Goal: Information Seeking & Learning: Learn about a topic

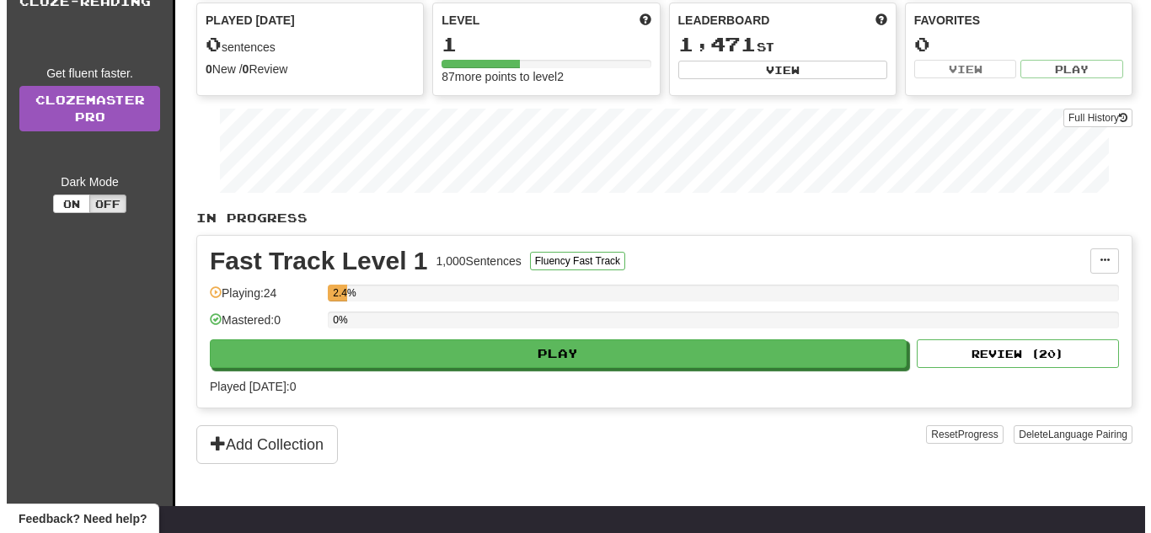
scroll to position [185, 0]
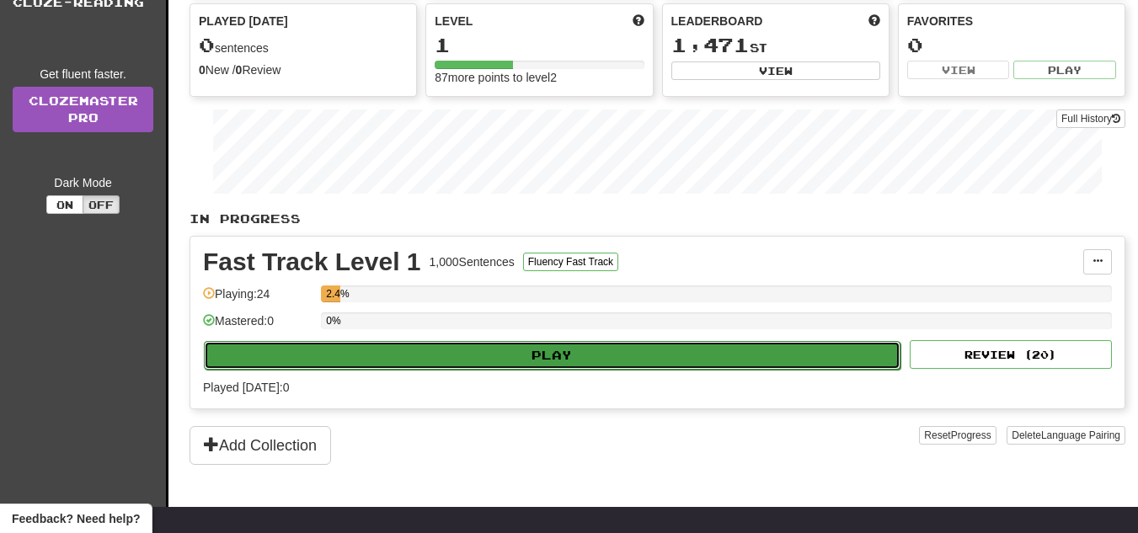
click at [441, 350] on button "Play" at bounding box center [552, 355] width 697 height 29
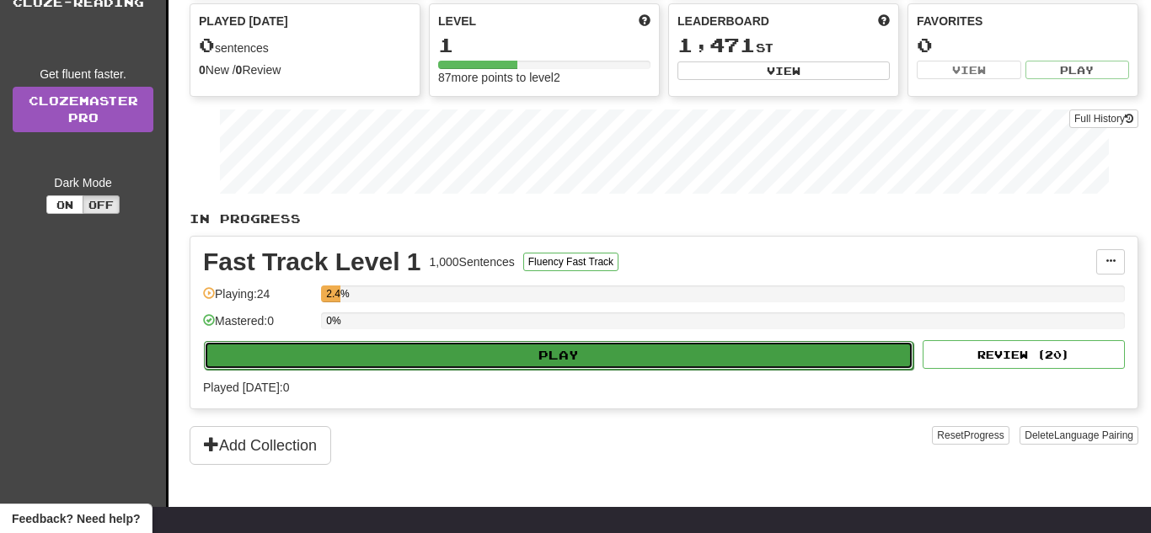
select select "**"
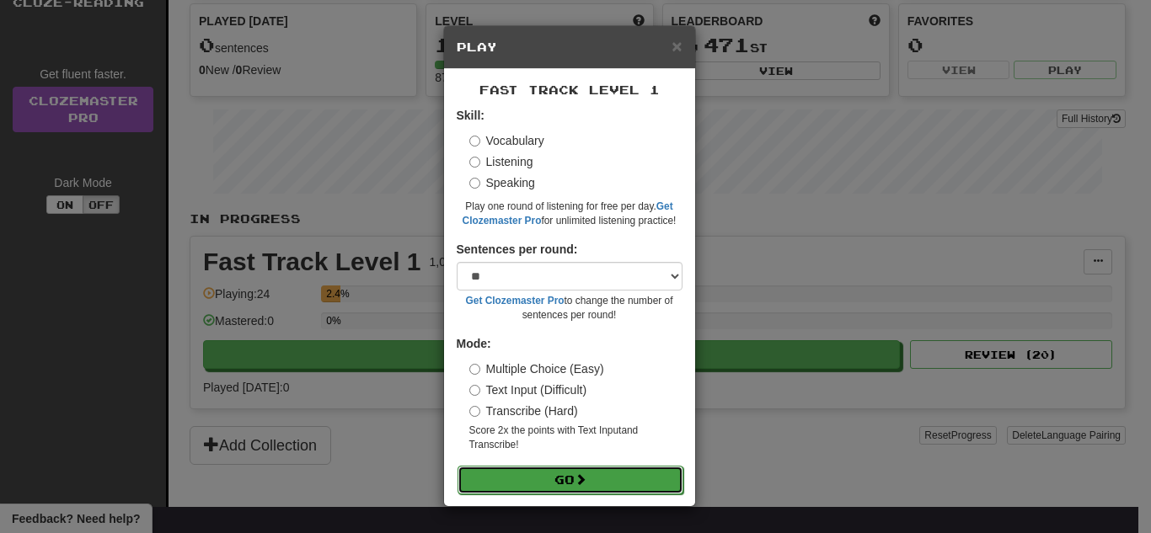
click at [504, 470] on button "Go" at bounding box center [570, 480] width 226 height 29
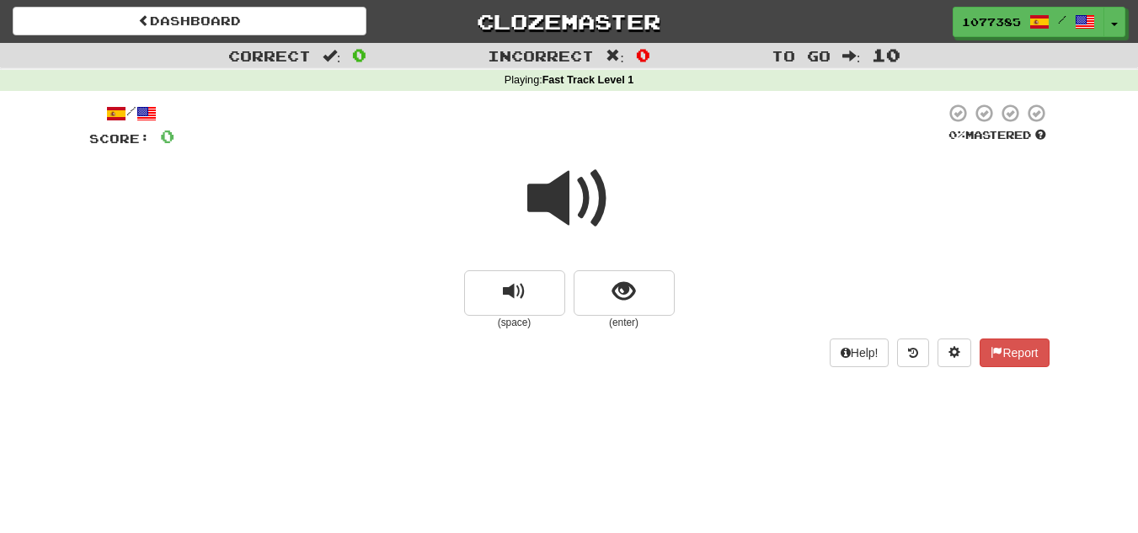
click at [560, 189] on span at bounding box center [569, 199] width 84 height 84
click at [559, 189] on span at bounding box center [569, 199] width 84 height 84
click at [556, 185] on span at bounding box center [569, 199] width 84 height 84
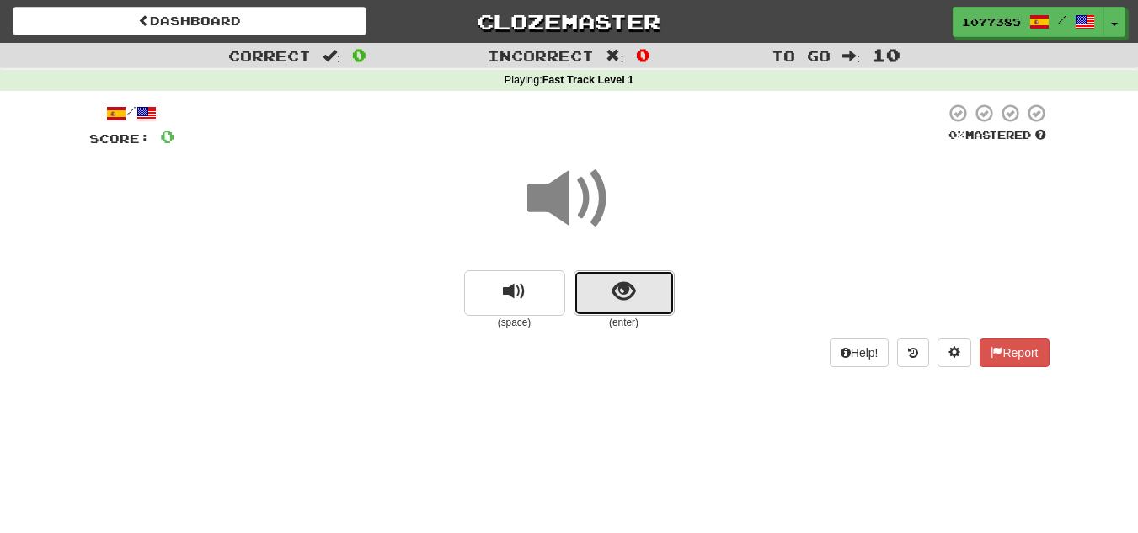
click at [601, 287] on button "show sentence" at bounding box center [624, 292] width 101 height 45
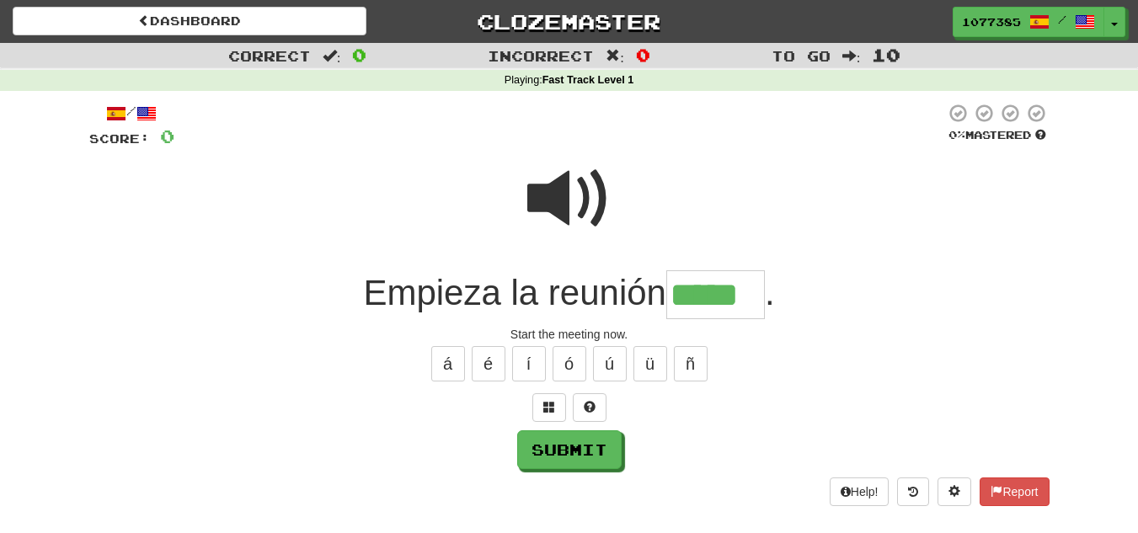
type input "*****"
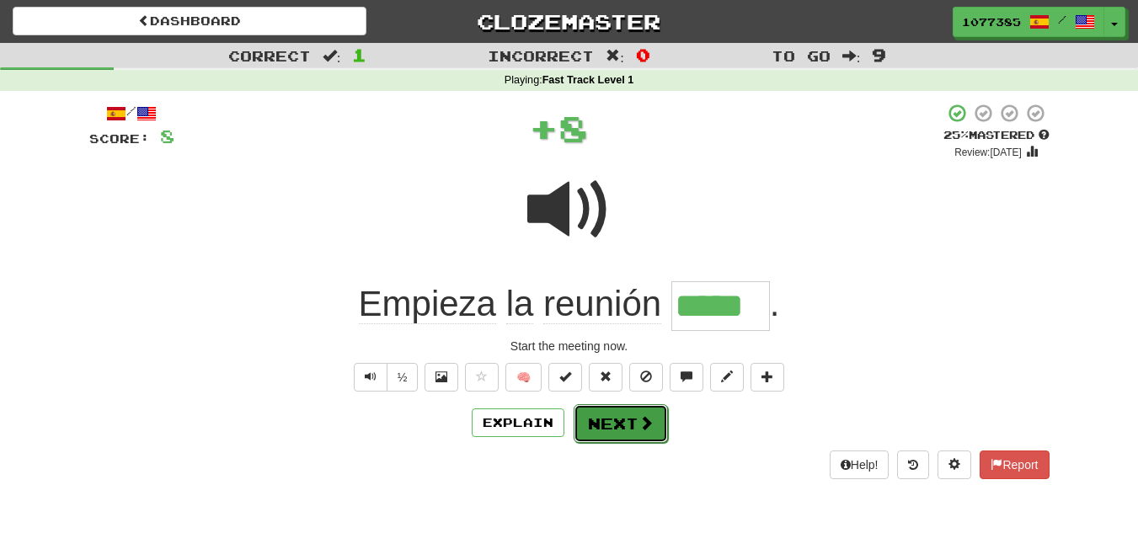
click at [599, 434] on button "Next" at bounding box center [621, 423] width 94 height 39
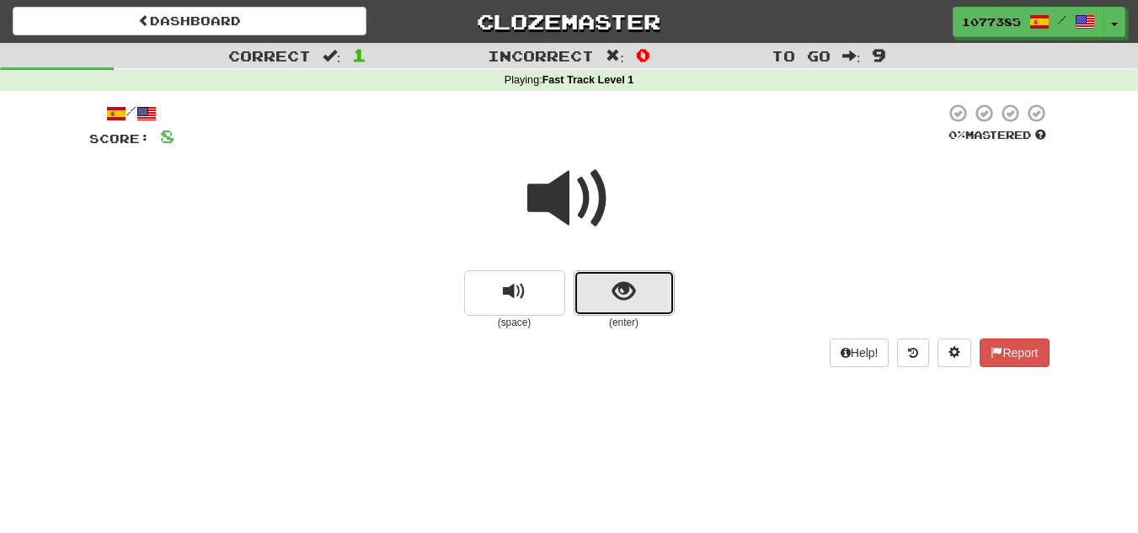
click at [601, 286] on button "show sentence" at bounding box center [624, 292] width 101 height 45
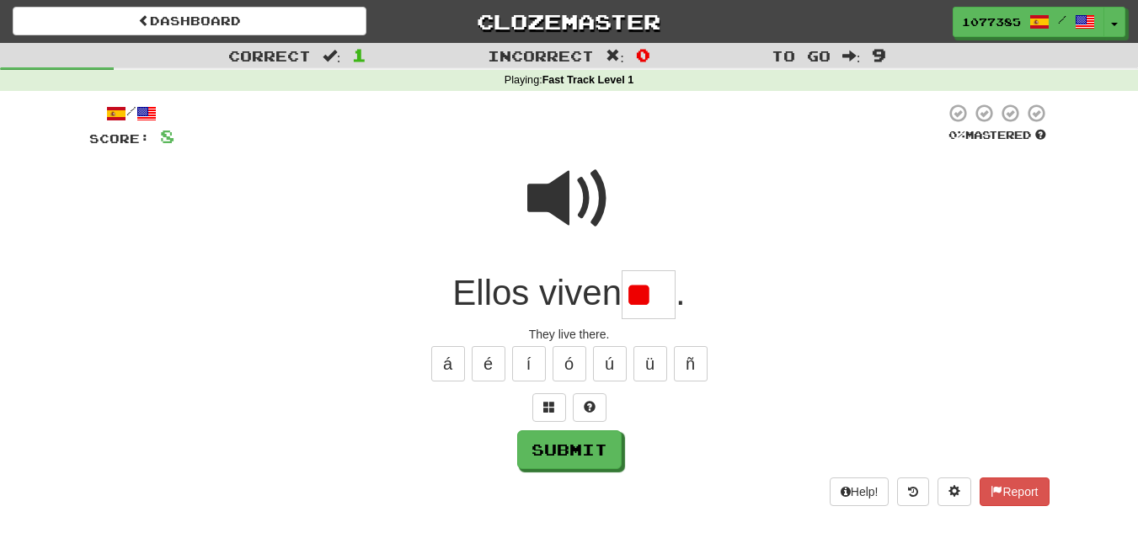
type input "*"
click at [553, 187] on span at bounding box center [569, 199] width 84 height 84
click at [655, 294] on input "*" at bounding box center [649, 295] width 54 height 50
click at [523, 374] on button "í" at bounding box center [529, 363] width 34 height 35
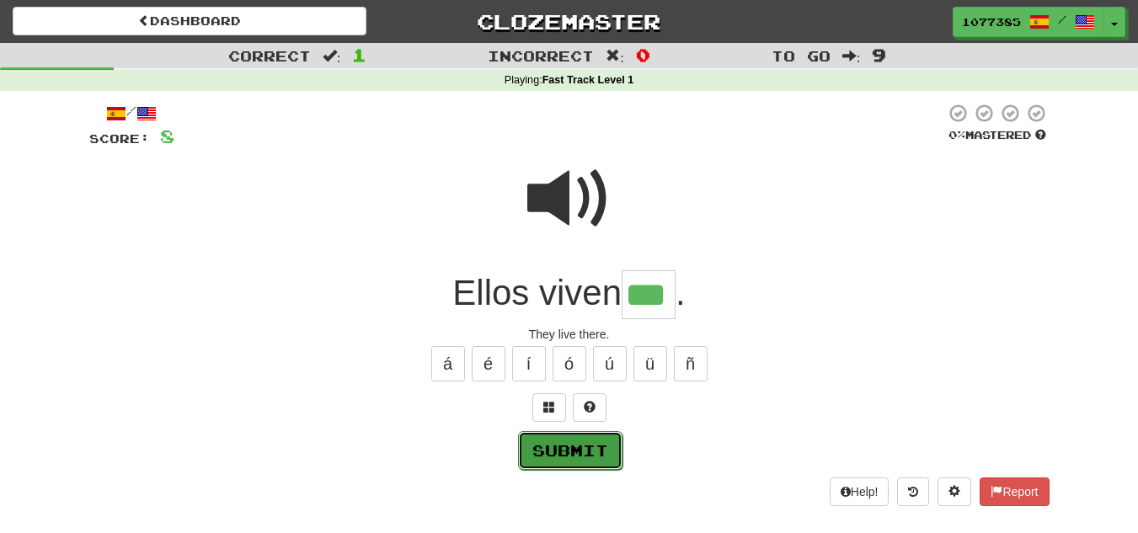
click at [577, 463] on button "Submit" at bounding box center [570, 450] width 104 height 39
type input "****"
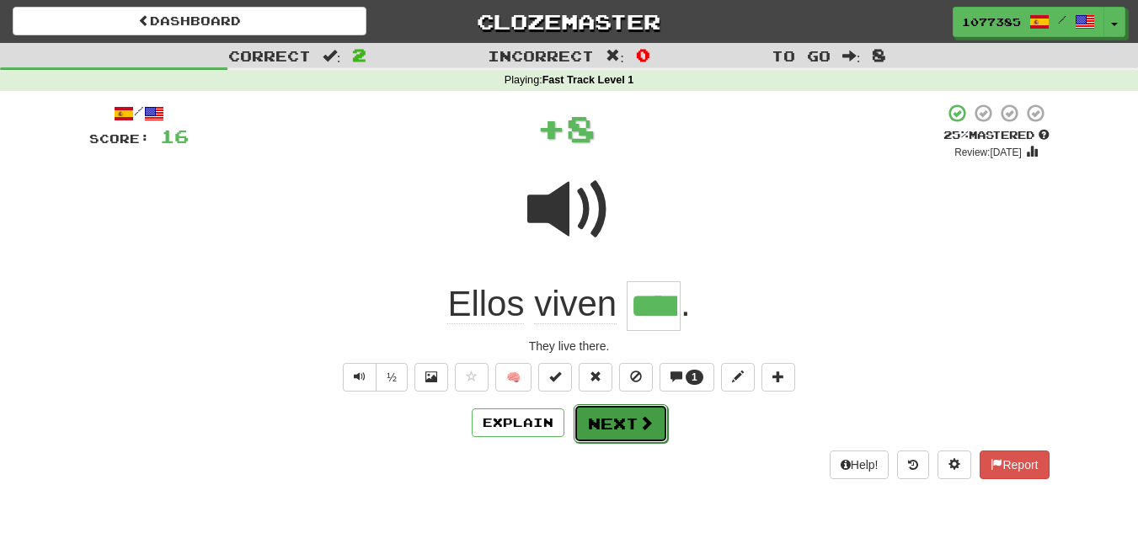
click at [598, 415] on button "Next" at bounding box center [621, 423] width 94 height 39
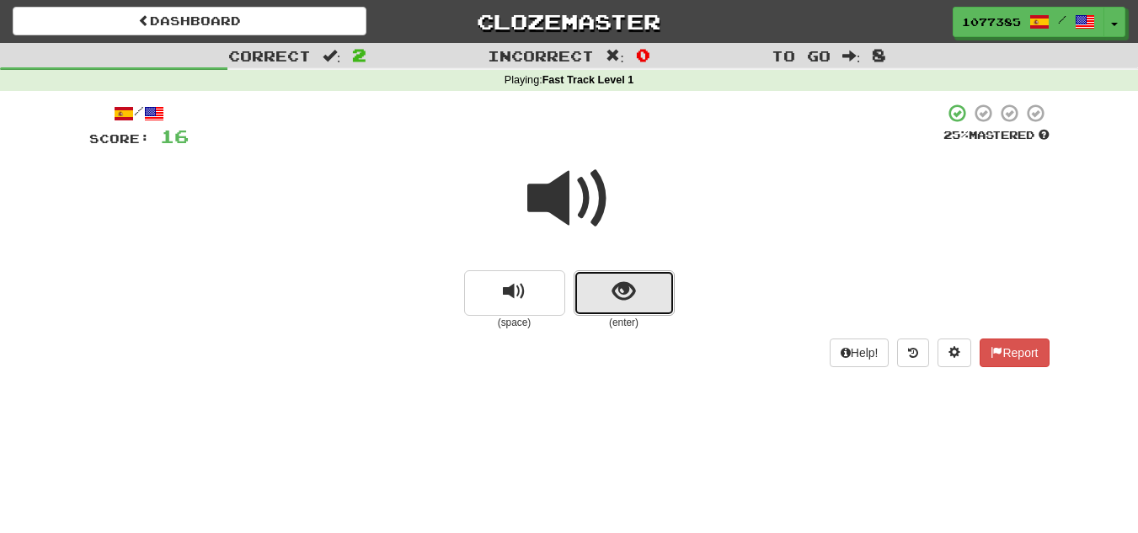
click at [601, 303] on button "show sentence" at bounding box center [624, 292] width 101 height 45
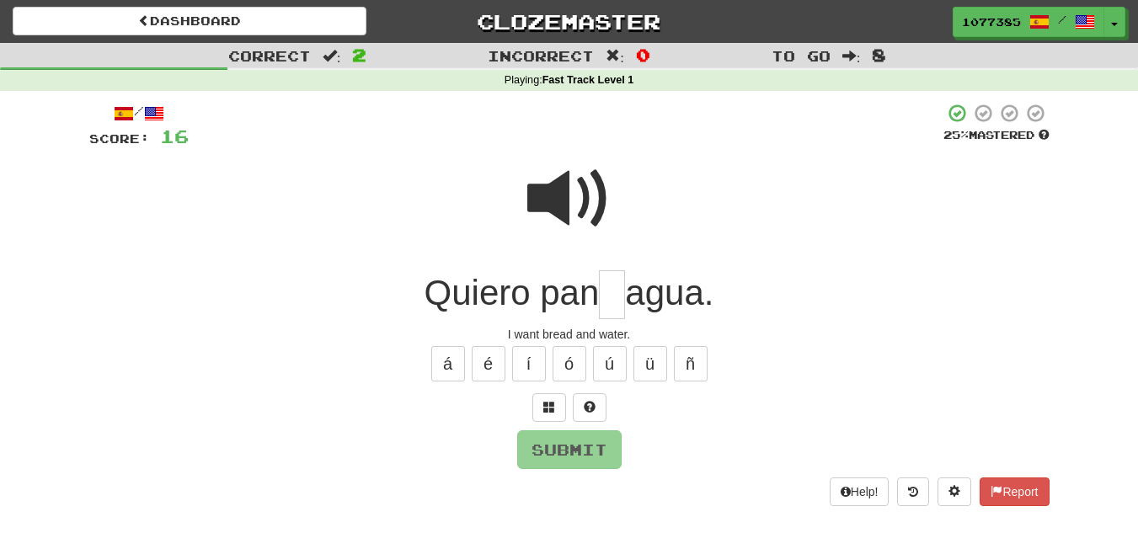
click at [586, 206] on span at bounding box center [569, 199] width 84 height 84
click at [609, 292] on input "text" at bounding box center [612, 295] width 26 height 50
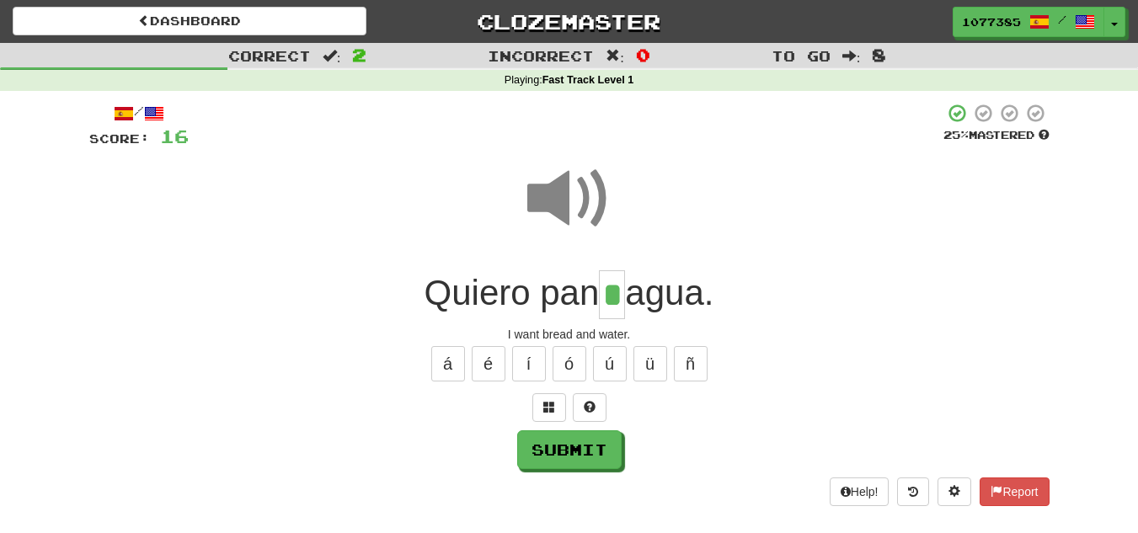
type input "*"
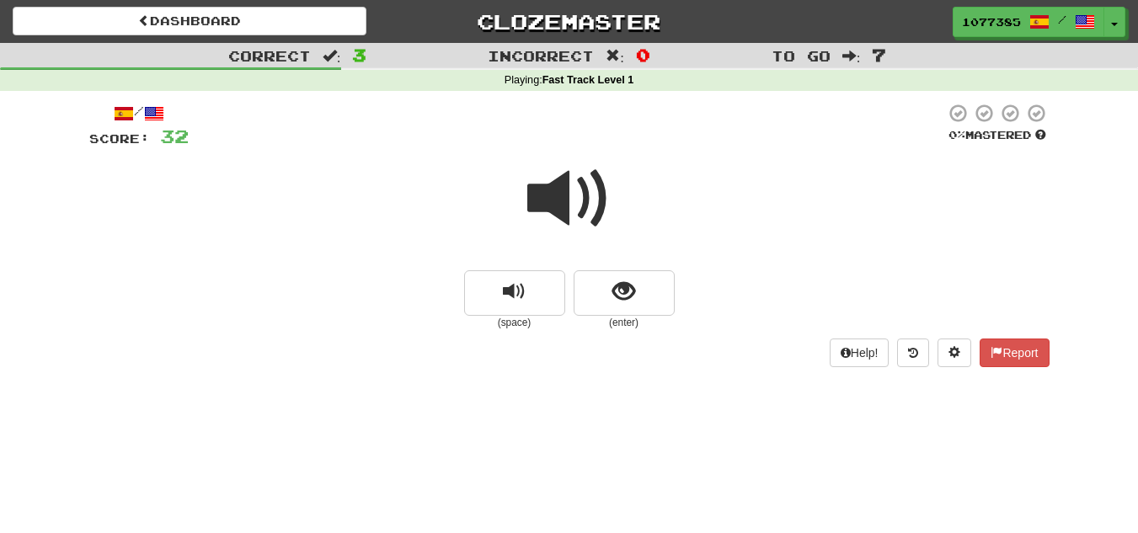
click at [601, 320] on small "(enter)" at bounding box center [624, 323] width 101 height 14
click at [598, 312] on button "show sentence" at bounding box center [624, 292] width 101 height 45
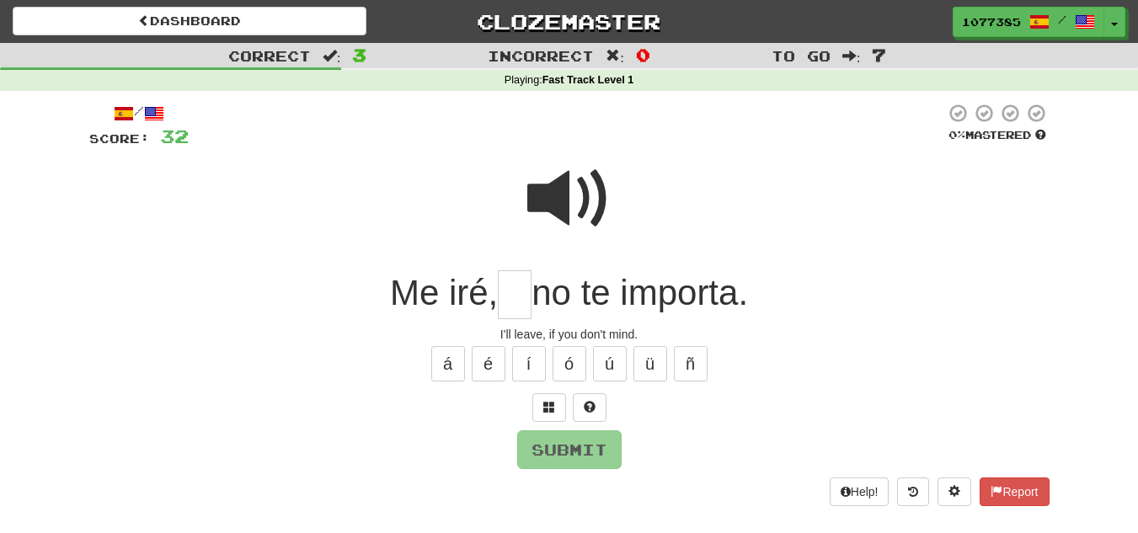
click at [584, 194] on span at bounding box center [569, 199] width 84 height 84
click at [529, 292] on input "text" at bounding box center [515, 295] width 34 height 50
type input "**"
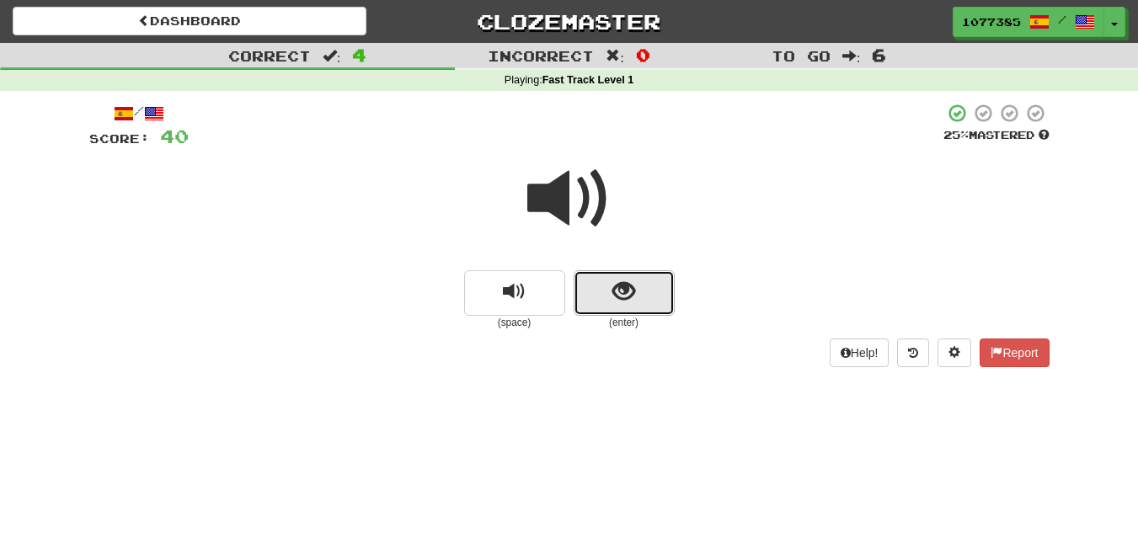
click at [585, 307] on button "show sentence" at bounding box center [624, 292] width 101 height 45
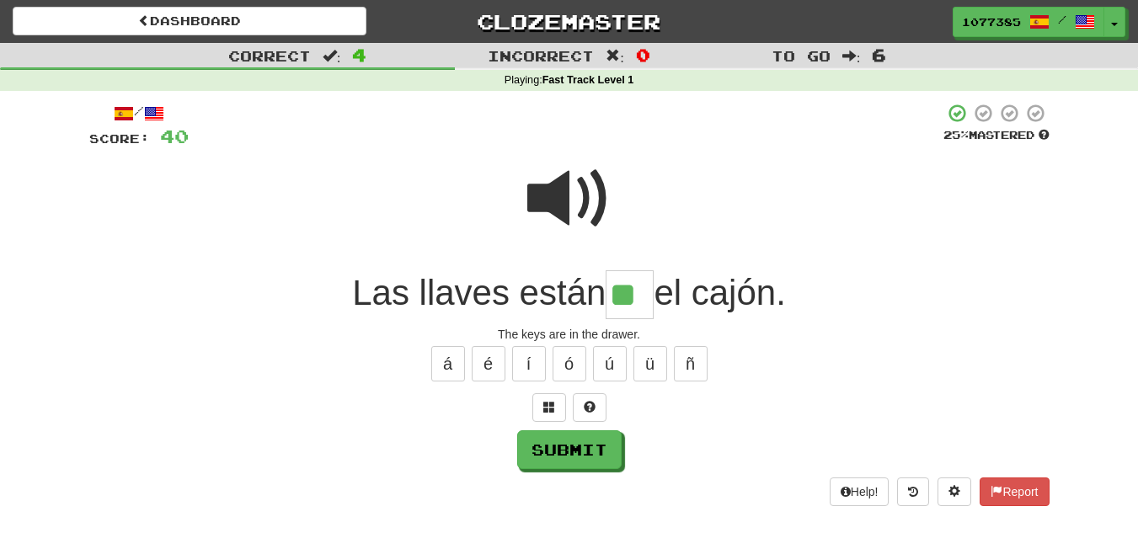
type input "**"
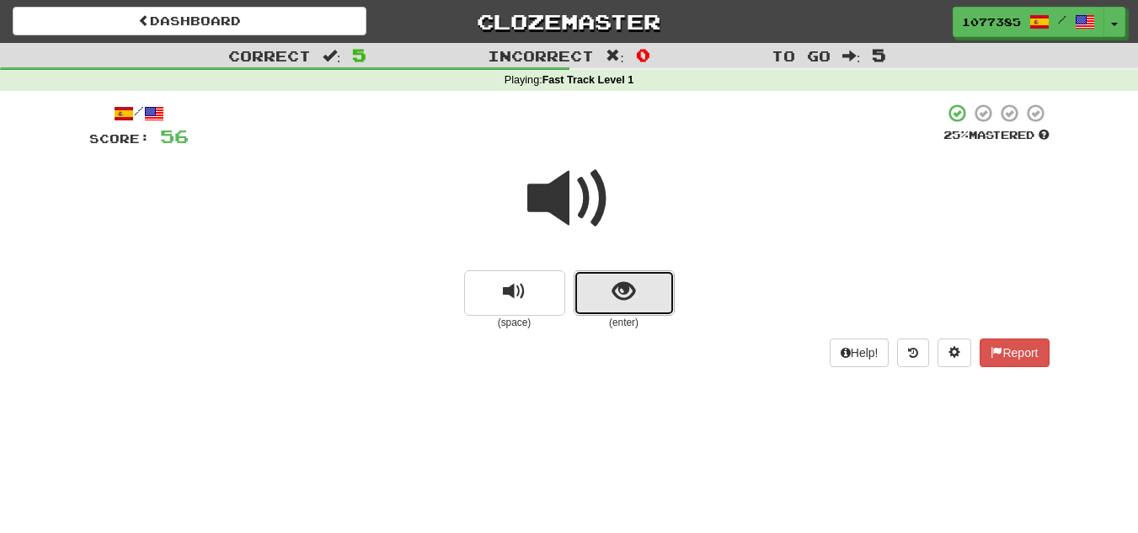
click at [590, 310] on button "show sentence" at bounding box center [624, 292] width 101 height 45
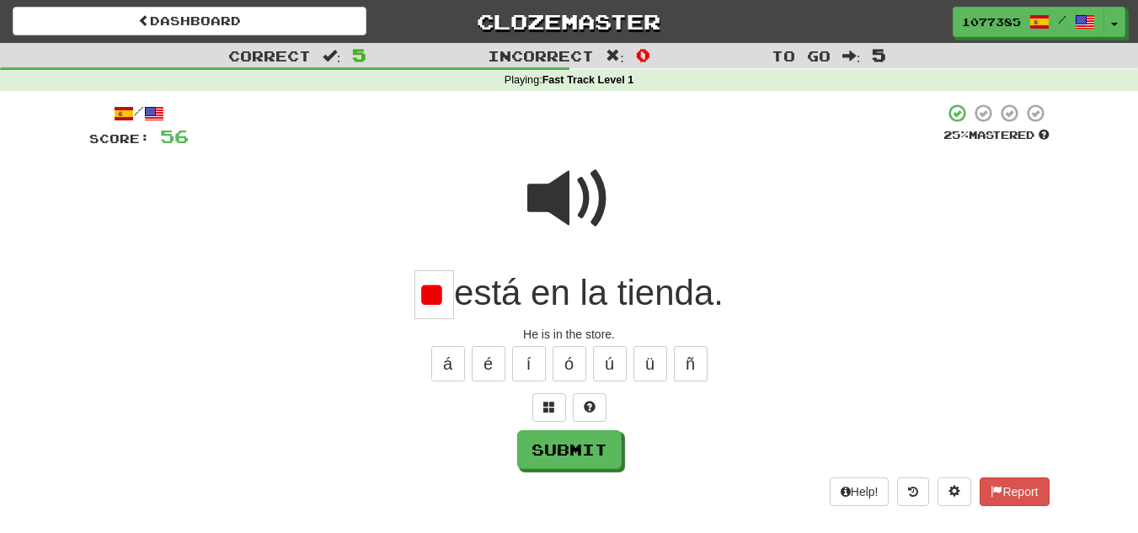
type input "*"
click at [548, 200] on span at bounding box center [569, 199] width 84 height 84
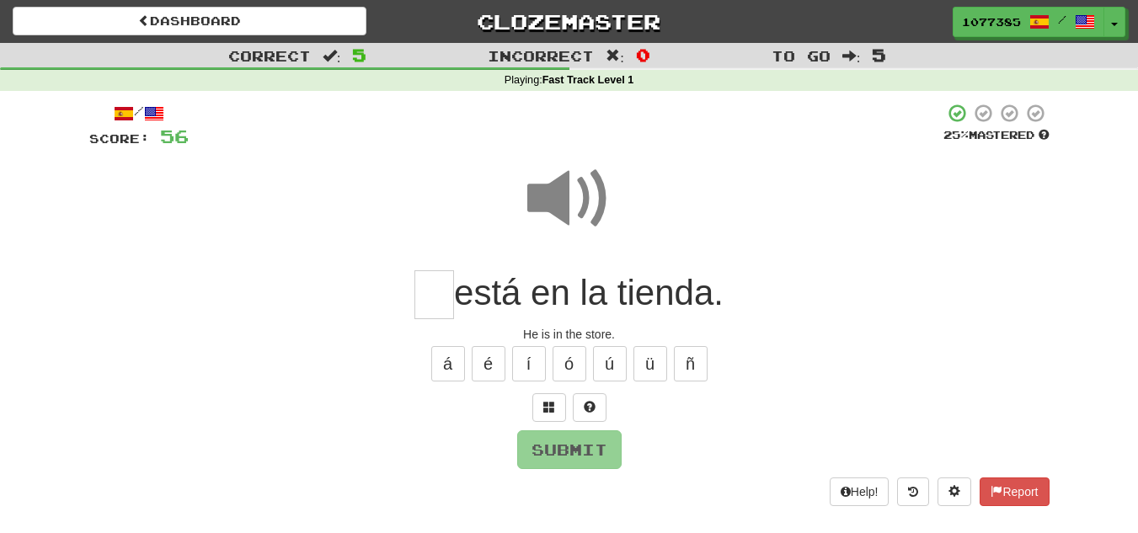
click at [443, 286] on input "text" at bounding box center [434, 295] width 40 height 50
click at [501, 355] on button "É" at bounding box center [489, 363] width 34 height 35
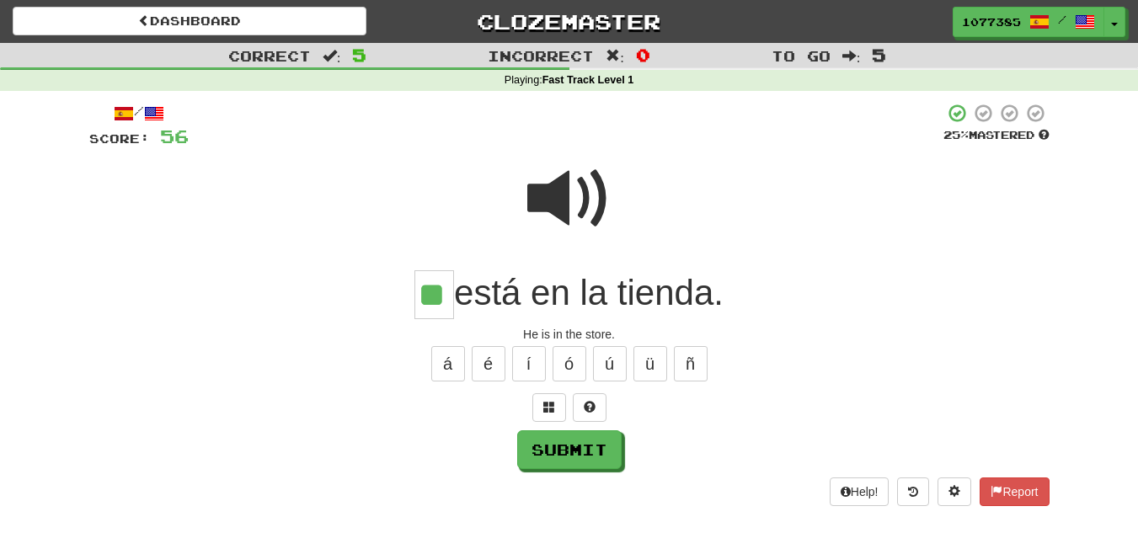
type input "**"
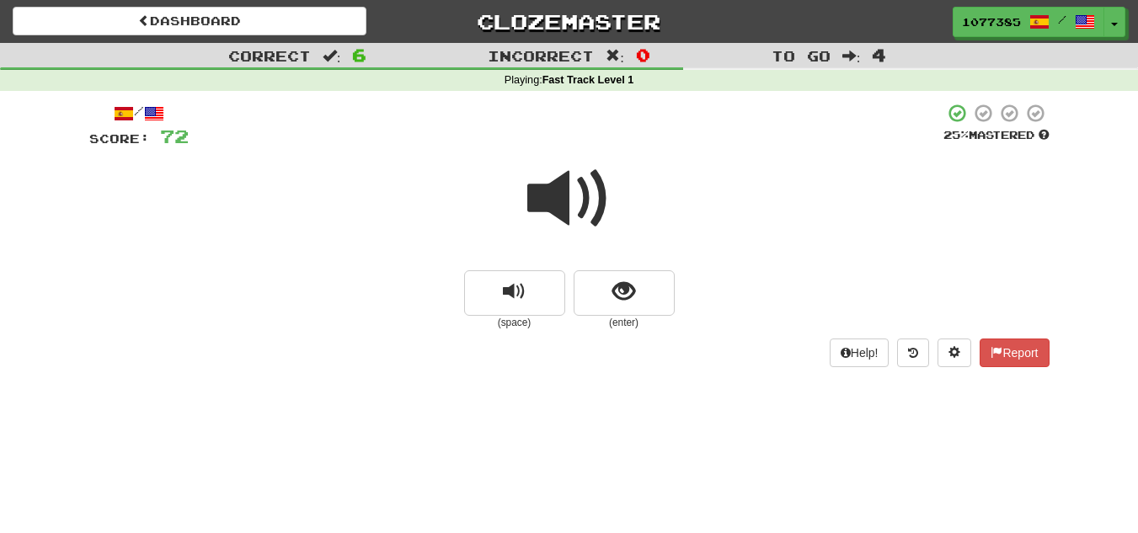
click at [560, 202] on span at bounding box center [569, 199] width 84 height 84
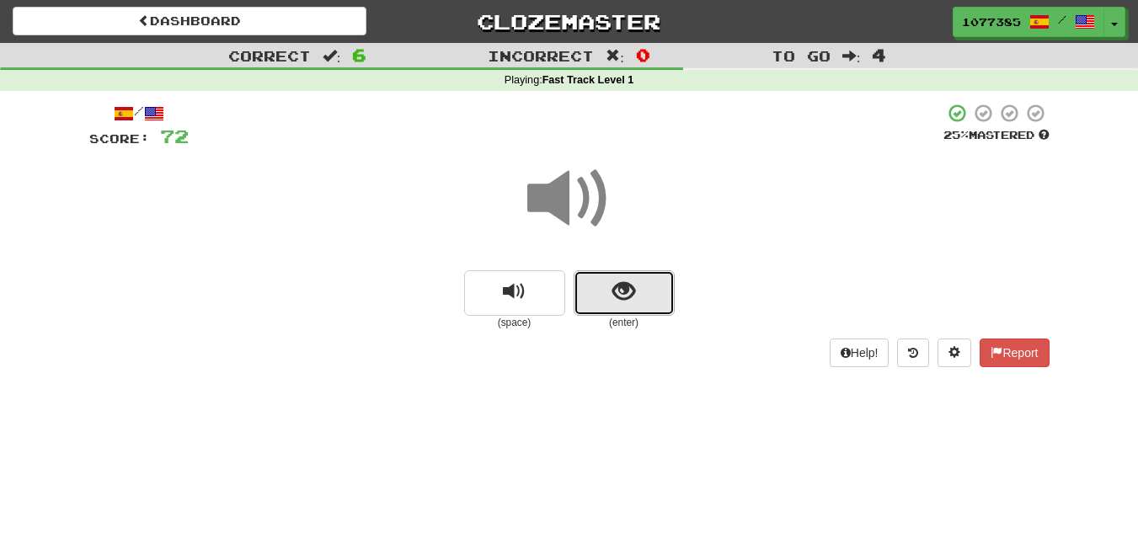
click at [602, 280] on button "show sentence" at bounding box center [624, 292] width 101 height 45
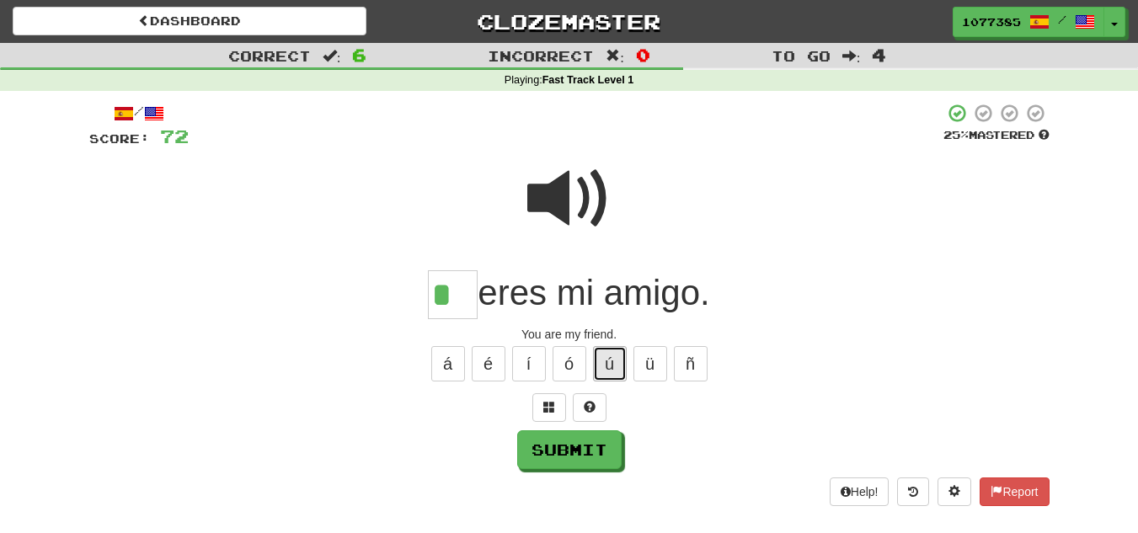
click at [596, 371] on button "ú" at bounding box center [610, 363] width 34 height 35
type input "**"
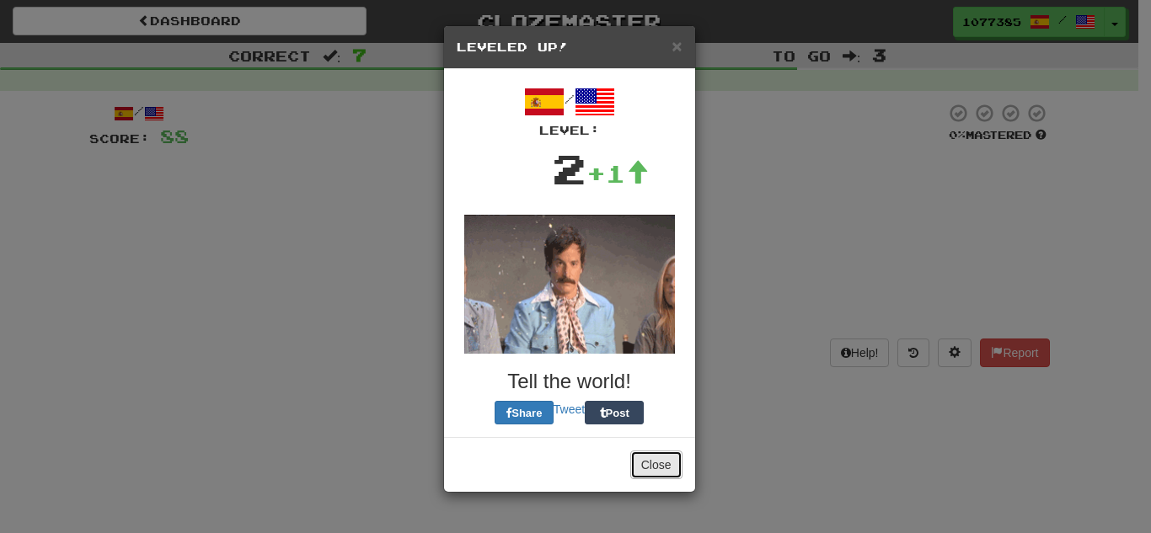
click at [642, 467] on button "Close" at bounding box center [656, 465] width 52 height 29
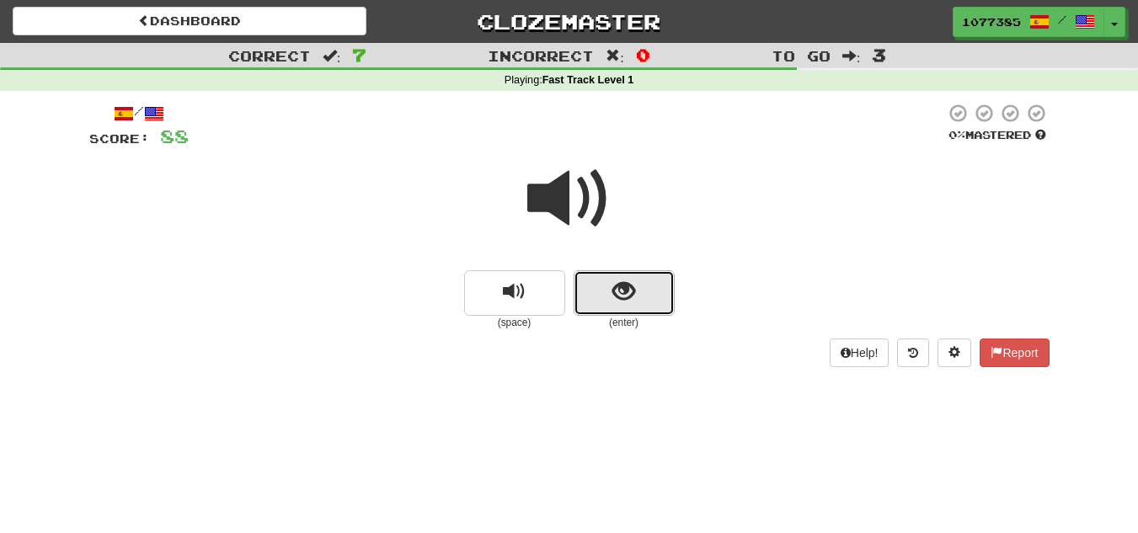
click at [625, 297] on span "show sentence" at bounding box center [623, 292] width 23 height 23
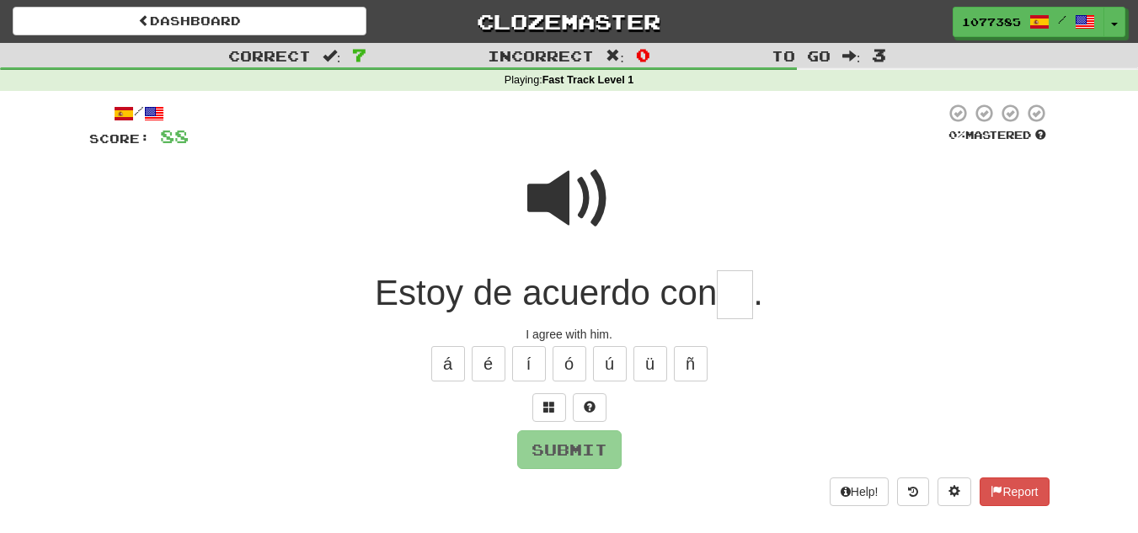
click at [553, 216] on span at bounding box center [569, 199] width 84 height 84
click at [730, 294] on input "text" at bounding box center [735, 295] width 36 height 50
type input "*"
click at [478, 362] on button "é" at bounding box center [489, 363] width 34 height 35
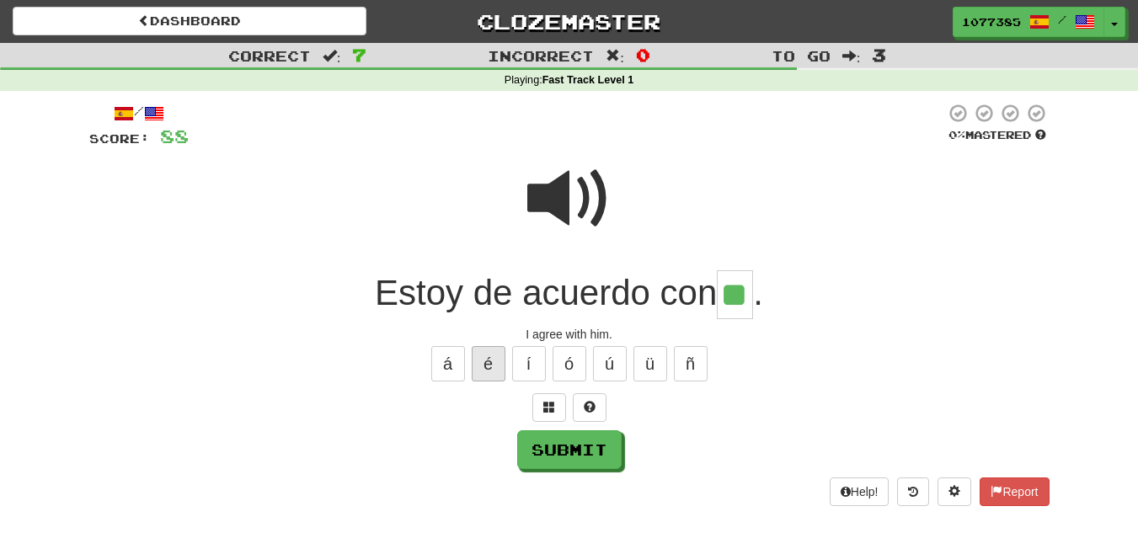
type input "**"
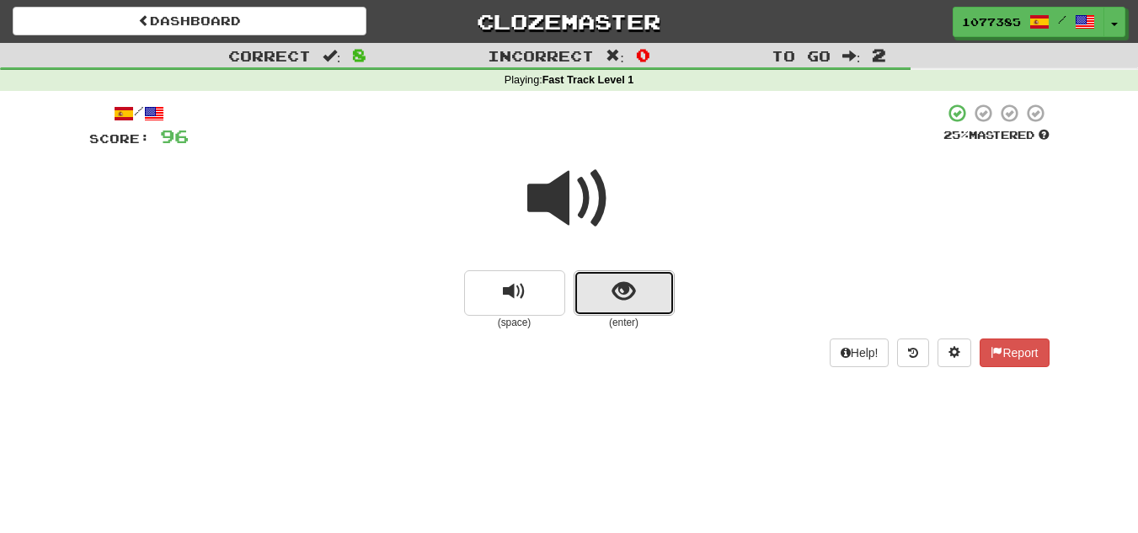
click at [605, 297] on button "show sentence" at bounding box center [624, 292] width 101 height 45
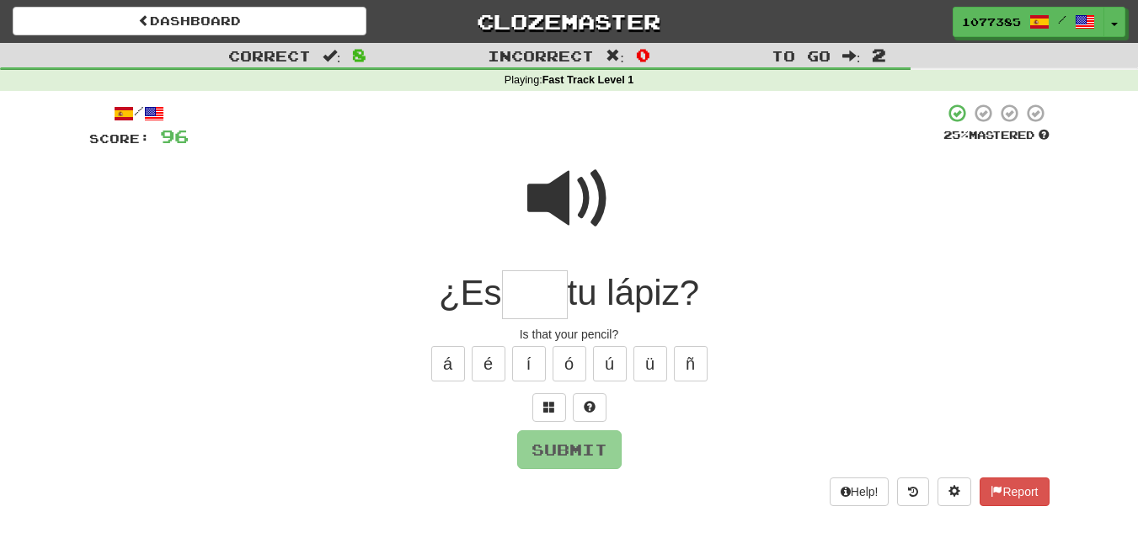
click at [590, 208] on span at bounding box center [569, 199] width 84 height 84
click at [525, 293] on input "text" at bounding box center [535, 295] width 66 height 50
click at [565, 212] on span at bounding box center [569, 199] width 84 height 84
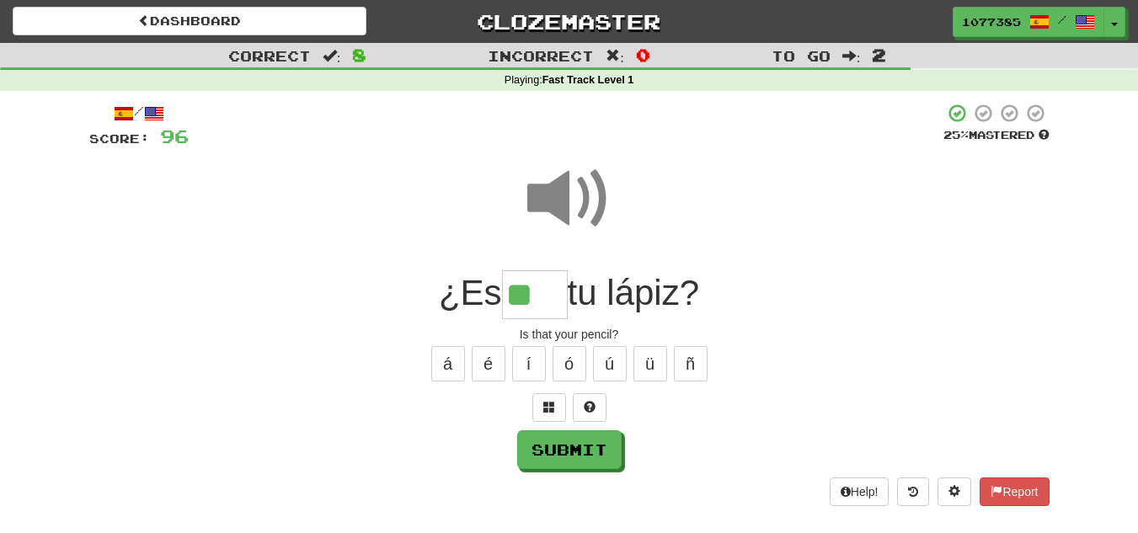
click at [546, 296] on input "**" at bounding box center [535, 295] width 66 height 50
type input "***"
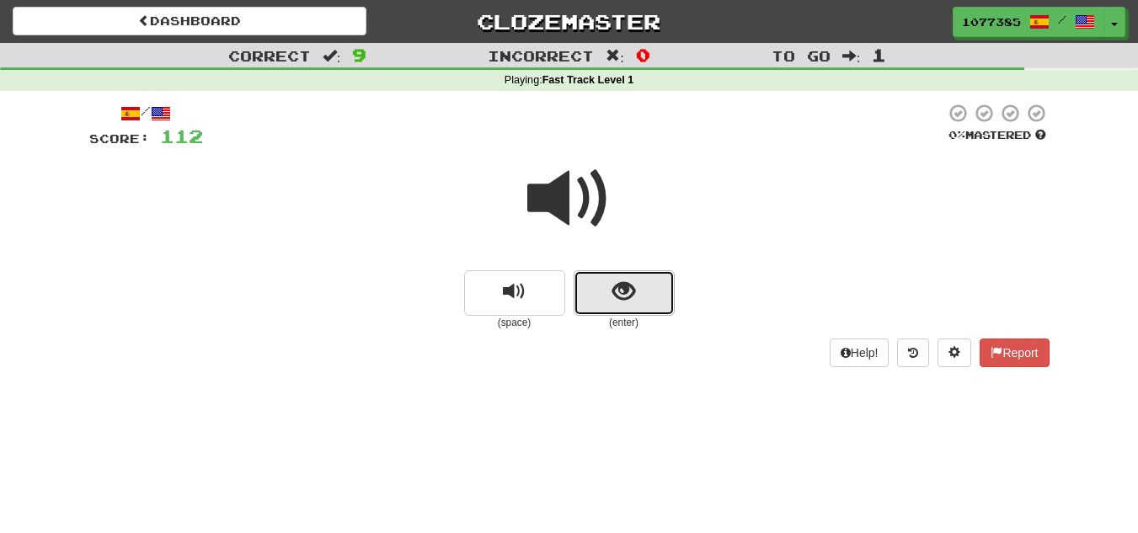
click at [617, 307] on button "show sentence" at bounding box center [624, 292] width 101 height 45
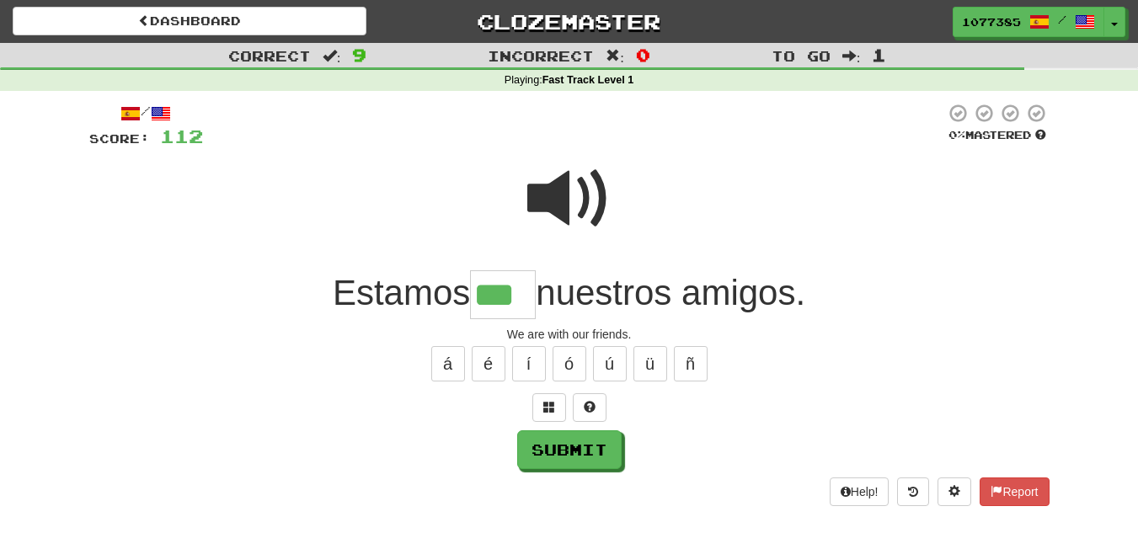
type input "***"
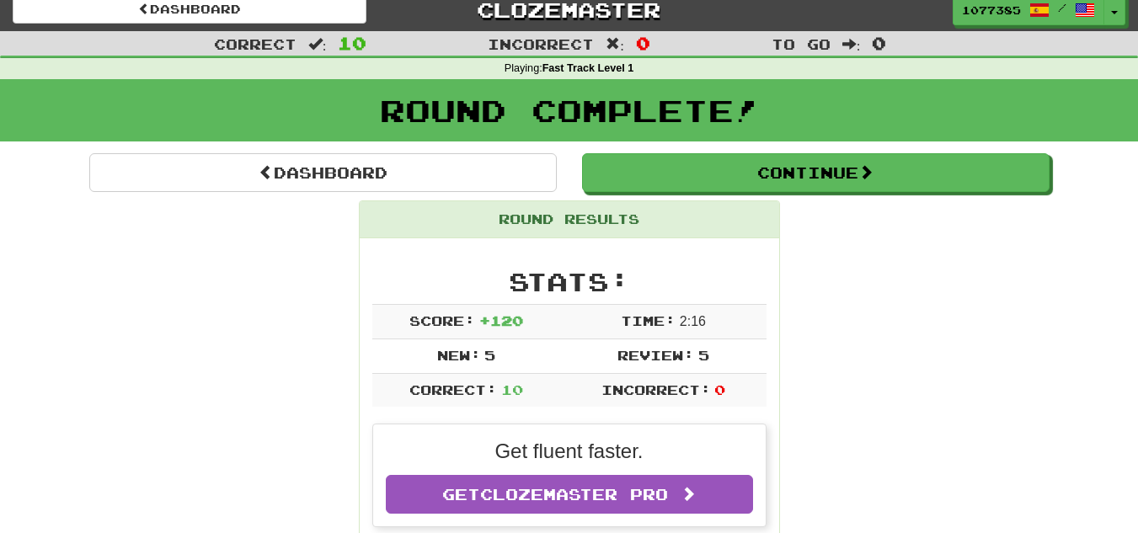
scroll to position [16, 0]
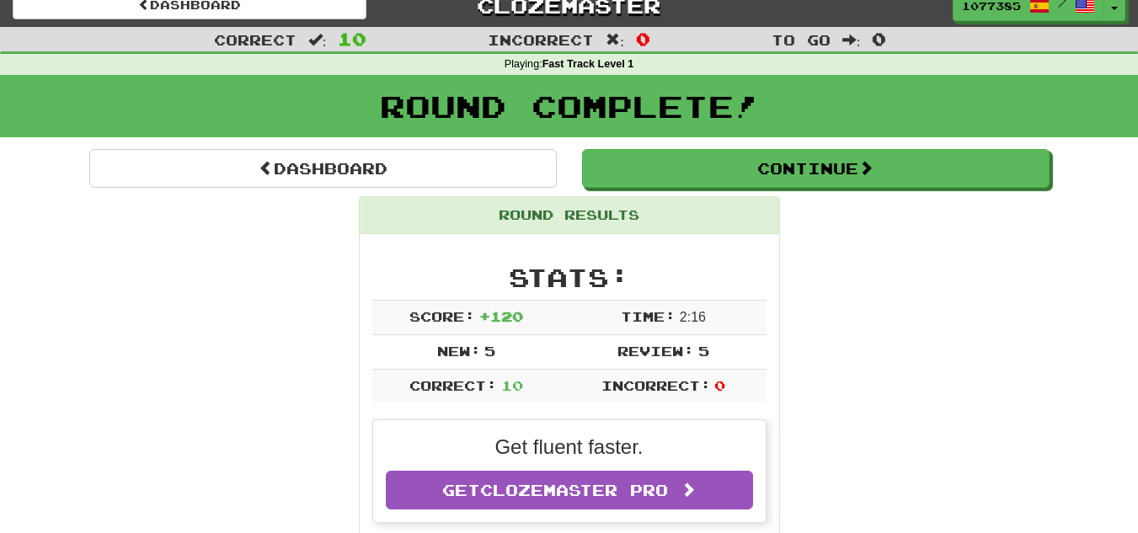
click at [517, 431] on div "Get fluent faster. Get Clozemaster Pro" at bounding box center [569, 470] width 393 height 101
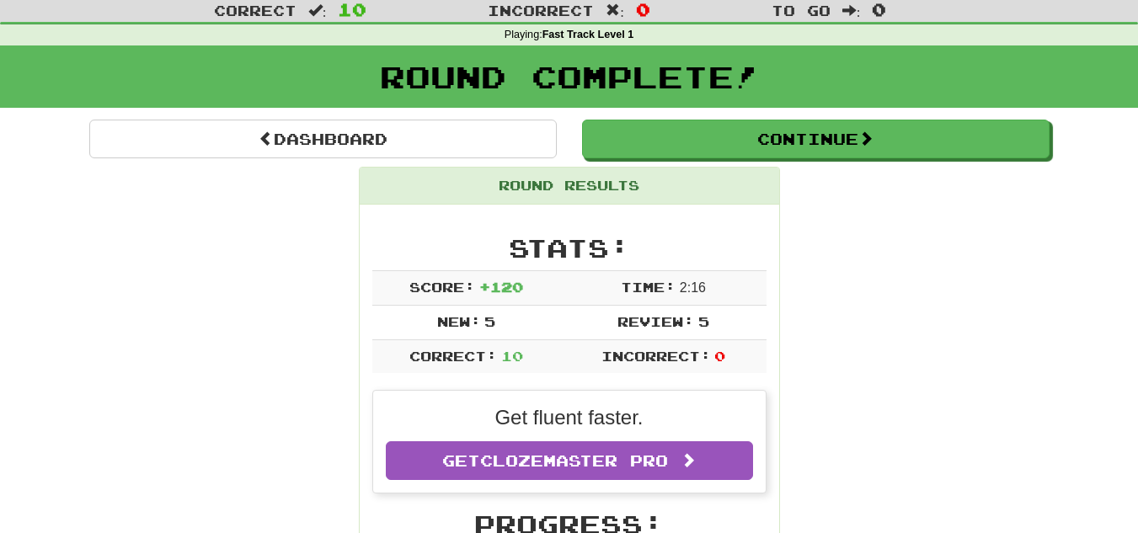
scroll to position [0, 0]
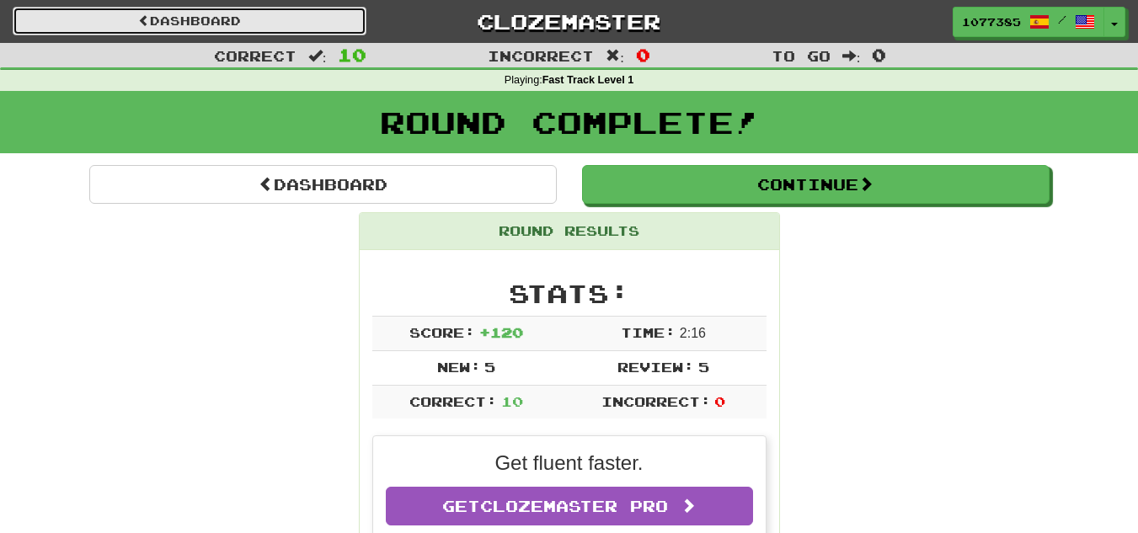
click at [352, 18] on link "Dashboard" at bounding box center [190, 21] width 354 height 29
